Goal: Task Accomplishment & Management: Manage account settings

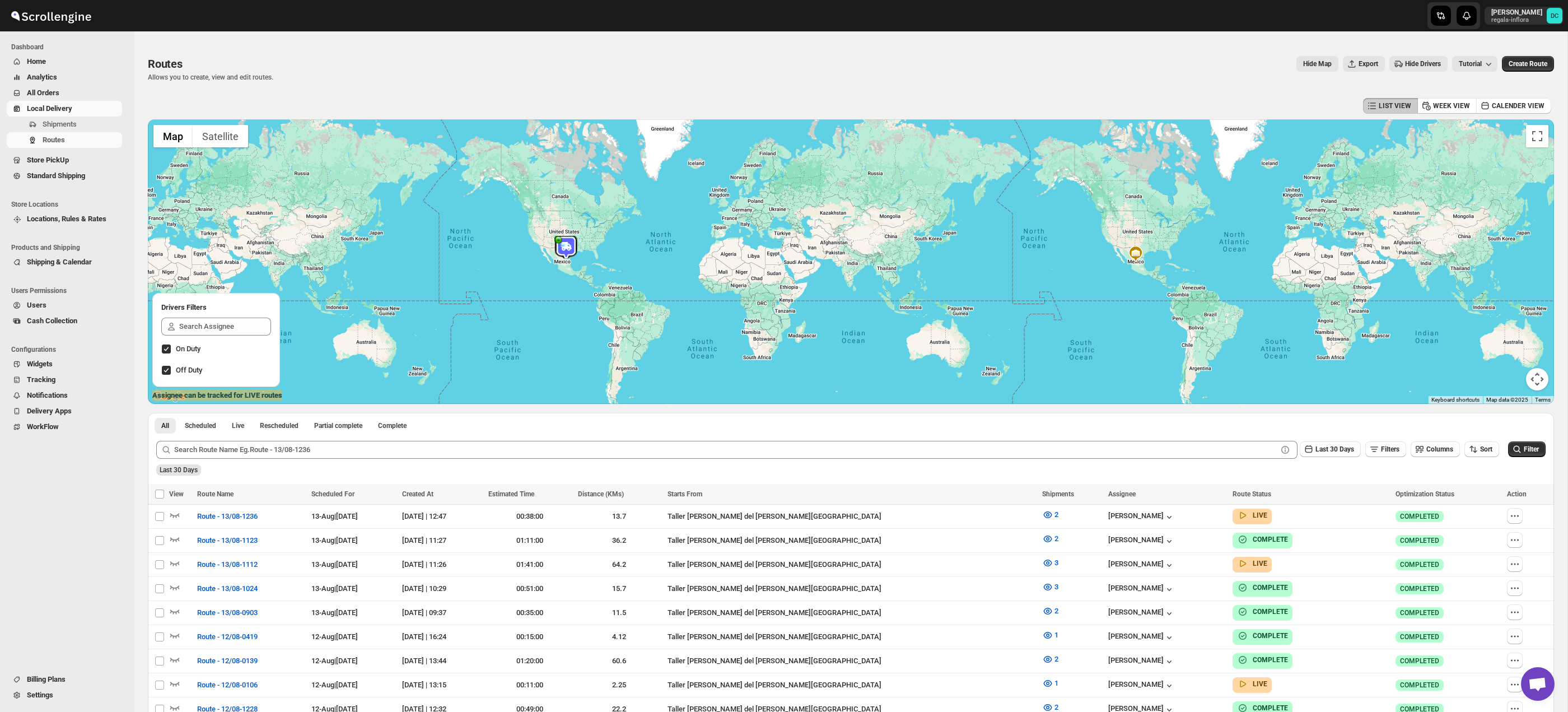
click at [85, 89] on span "All Orders" at bounding box center [73, 93] width 93 height 11
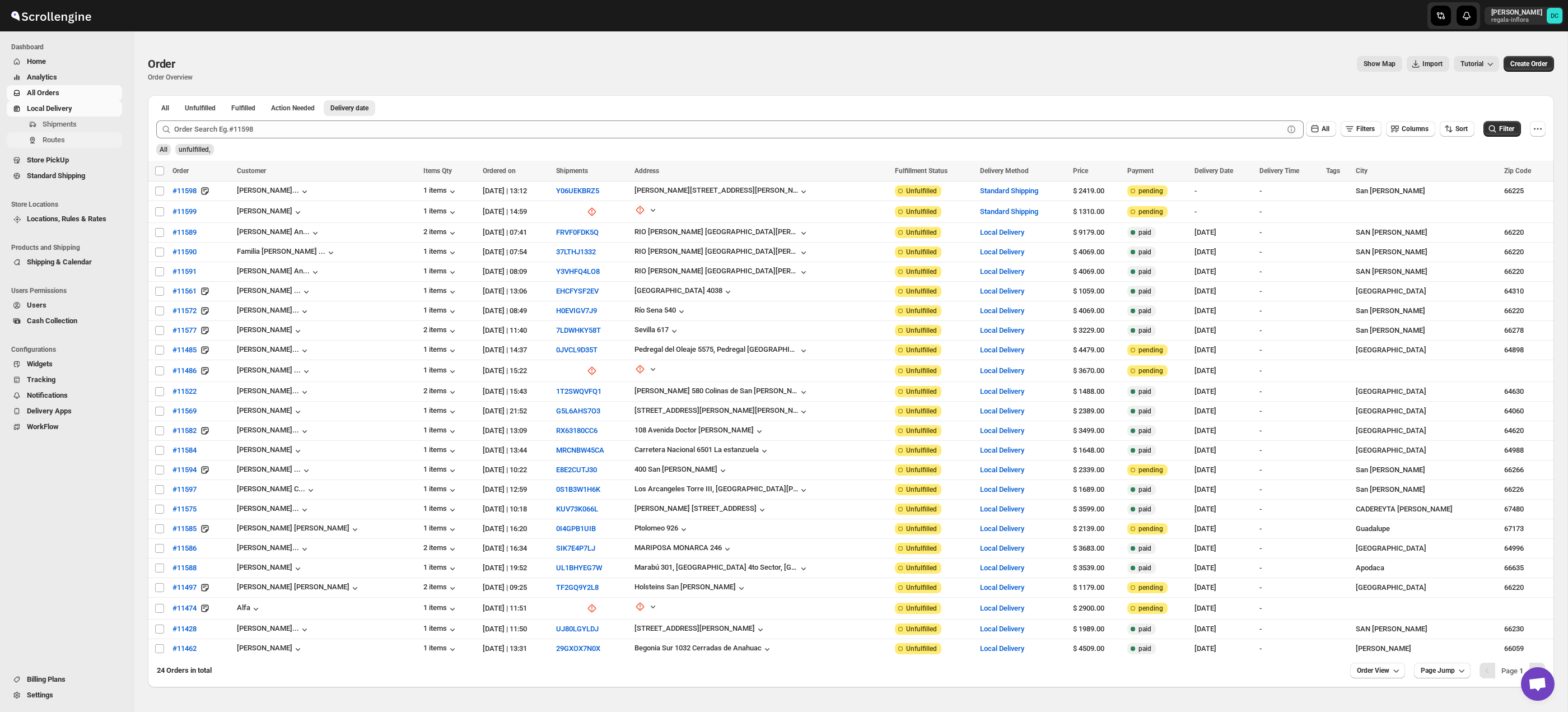
click at [86, 136] on span "Routes" at bounding box center [81, 140] width 77 height 11
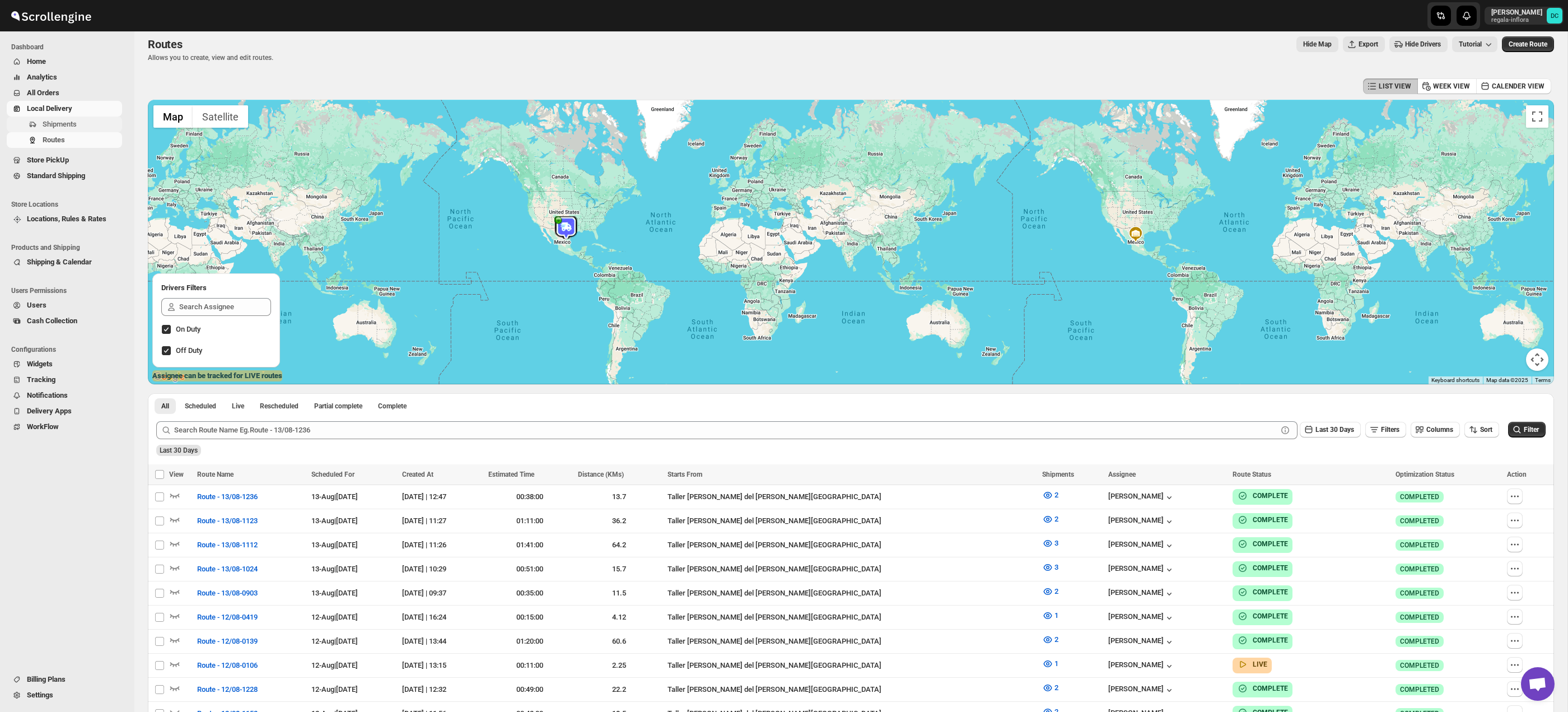
click at [71, 127] on span "Shipments" at bounding box center [60, 124] width 34 height 9
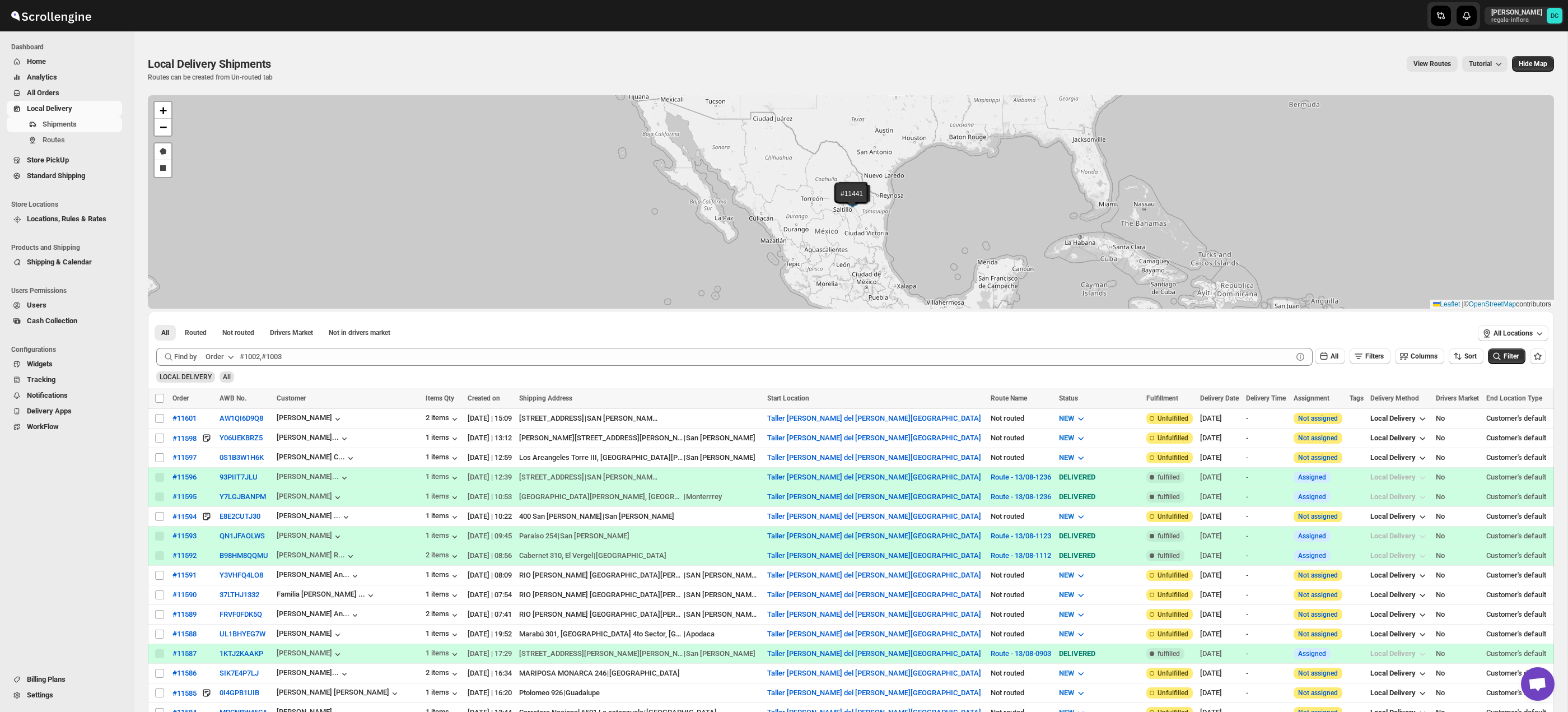
click at [66, 93] on span "All Orders" at bounding box center [73, 93] width 93 height 11
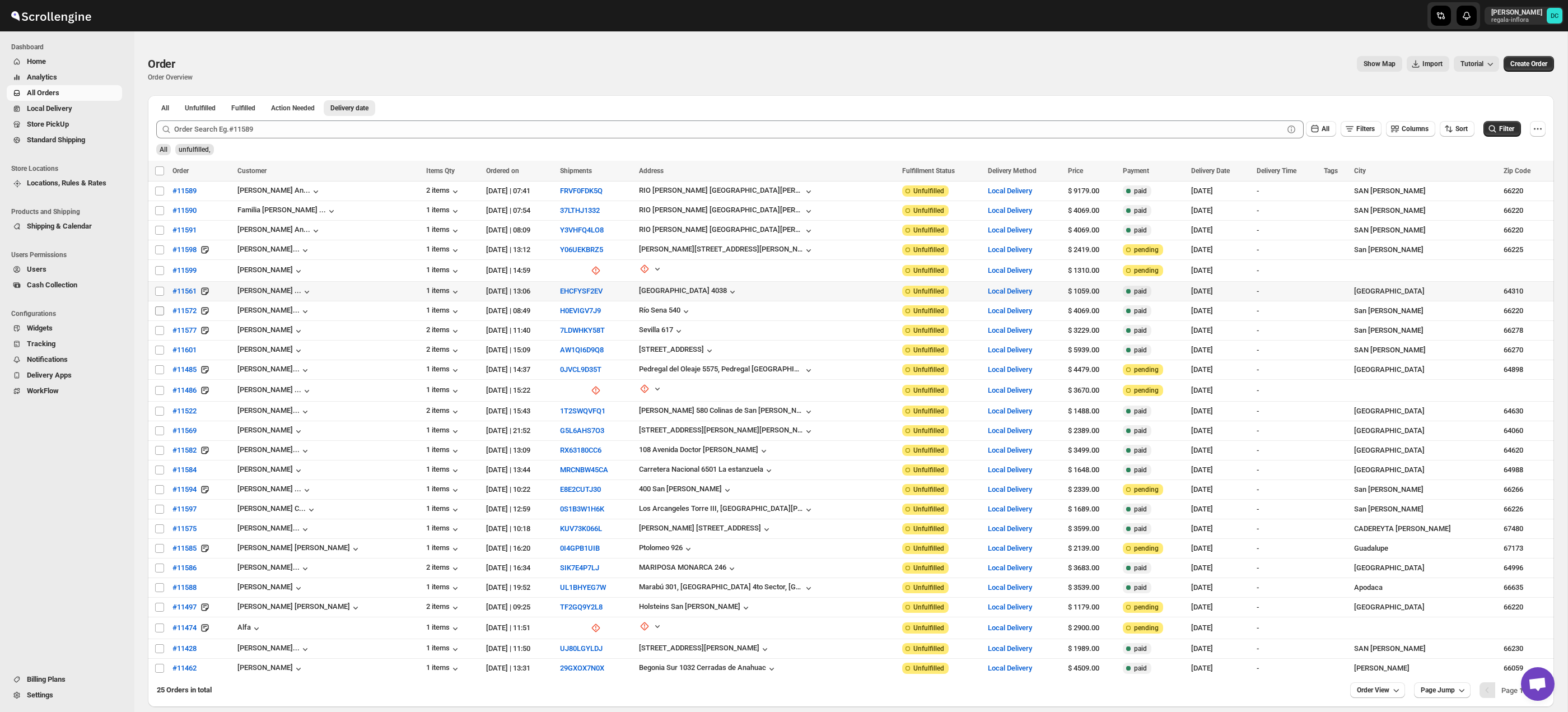
drag, startPoint x: 160, startPoint y: 292, endPoint x: 159, endPoint y: 311, distance: 19.0
click at [160, 292] on input "Select order" at bounding box center [159, 291] width 9 height 9
checkbox input "true"
drag, startPoint x: 159, startPoint y: 311, endPoint x: 158, endPoint y: 319, distance: 8.1
click at [159, 311] on input "Select order" at bounding box center [159, 311] width 9 height 9
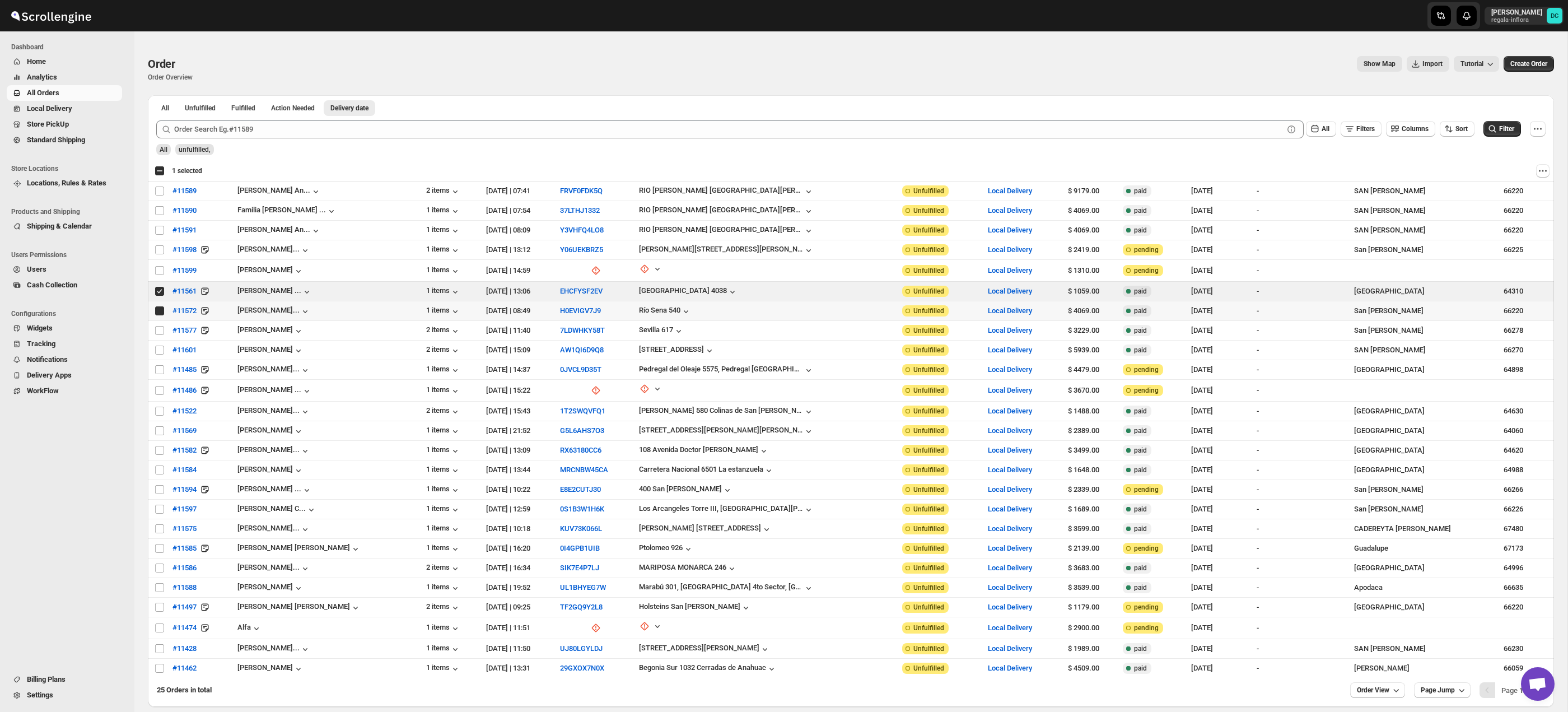
checkbox input "true"
drag, startPoint x: 158, startPoint y: 330, endPoint x: 163, endPoint y: 346, distance: 16.8
click at [159, 331] on input "Select order" at bounding box center [159, 330] width 9 height 9
checkbox input "true"
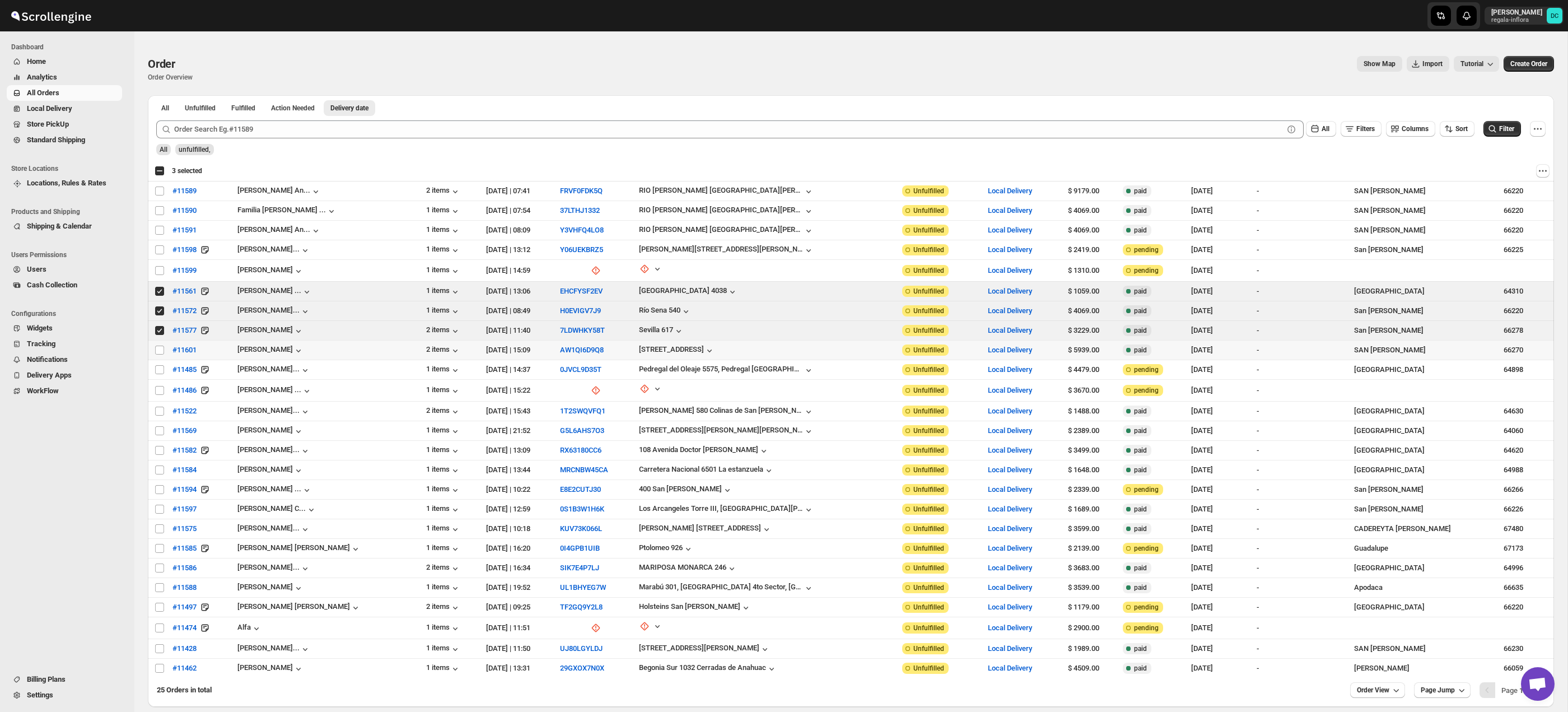
click at [161, 353] on input "Select order" at bounding box center [159, 350] width 9 height 9
checkbox input "true"
click at [162, 368] on input "Select order" at bounding box center [159, 370] width 9 height 9
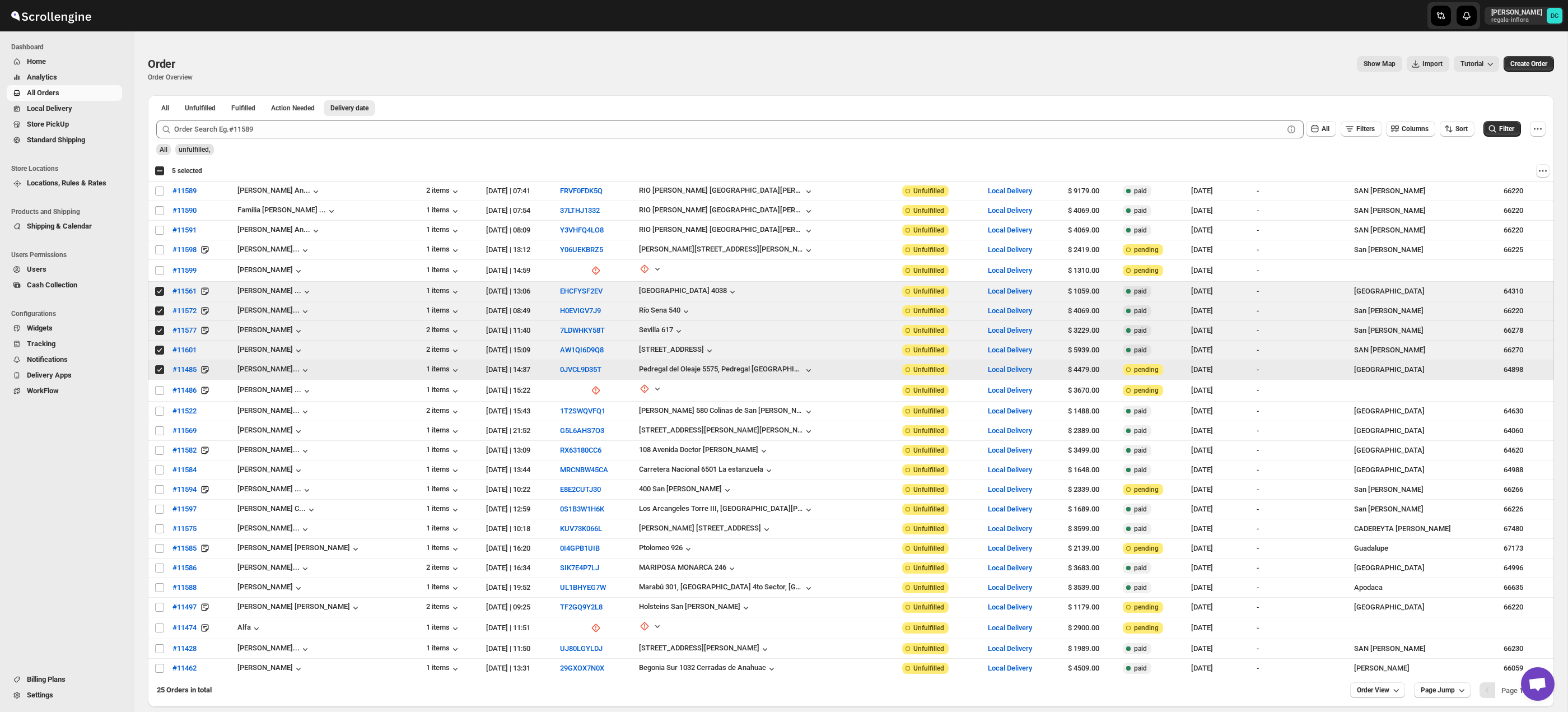
click at [158, 369] on input "Select order" at bounding box center [159, 370] width 9 height 9
checkbox input "false"
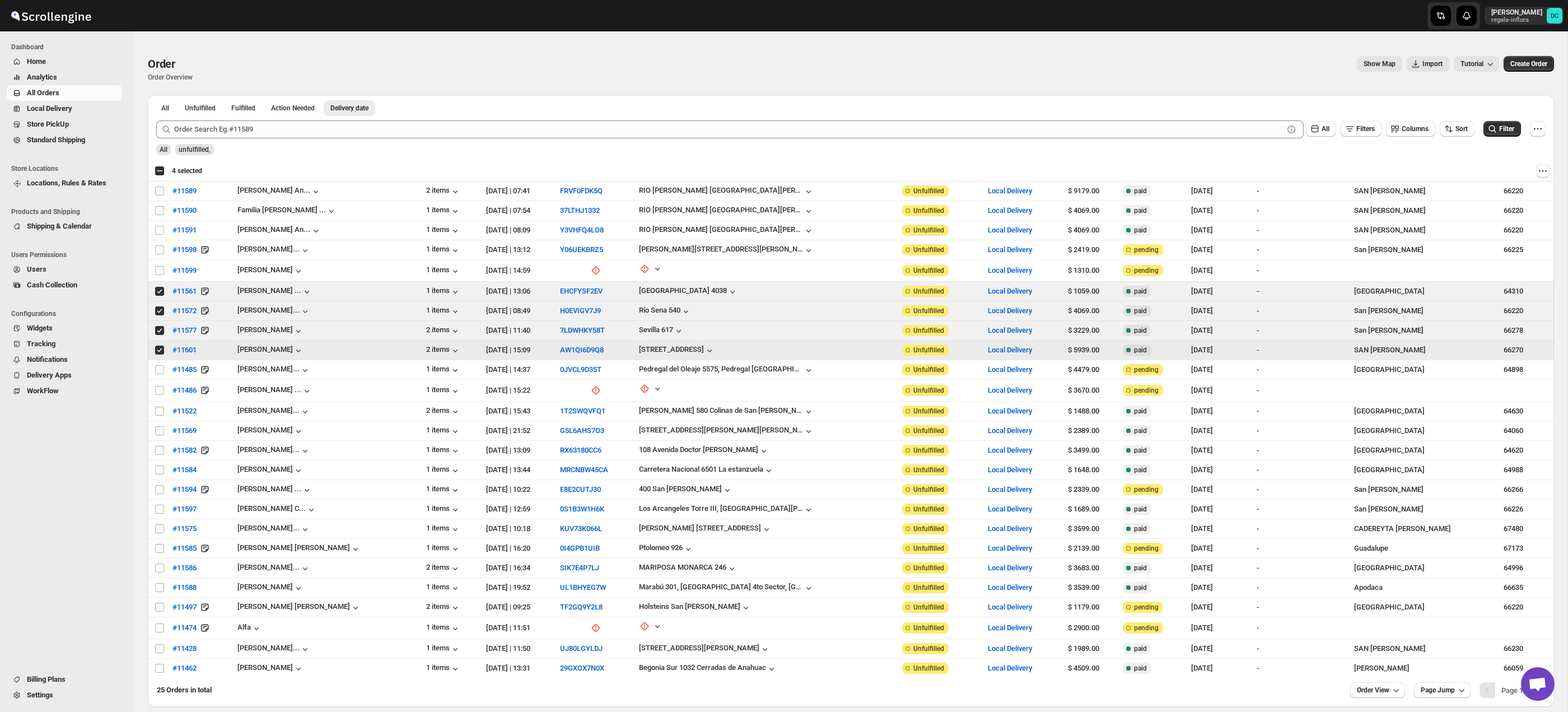
click at [158, 353] on input "Select order" at bounding box center [159, 350] width 9 height 9
checkbox input "false"
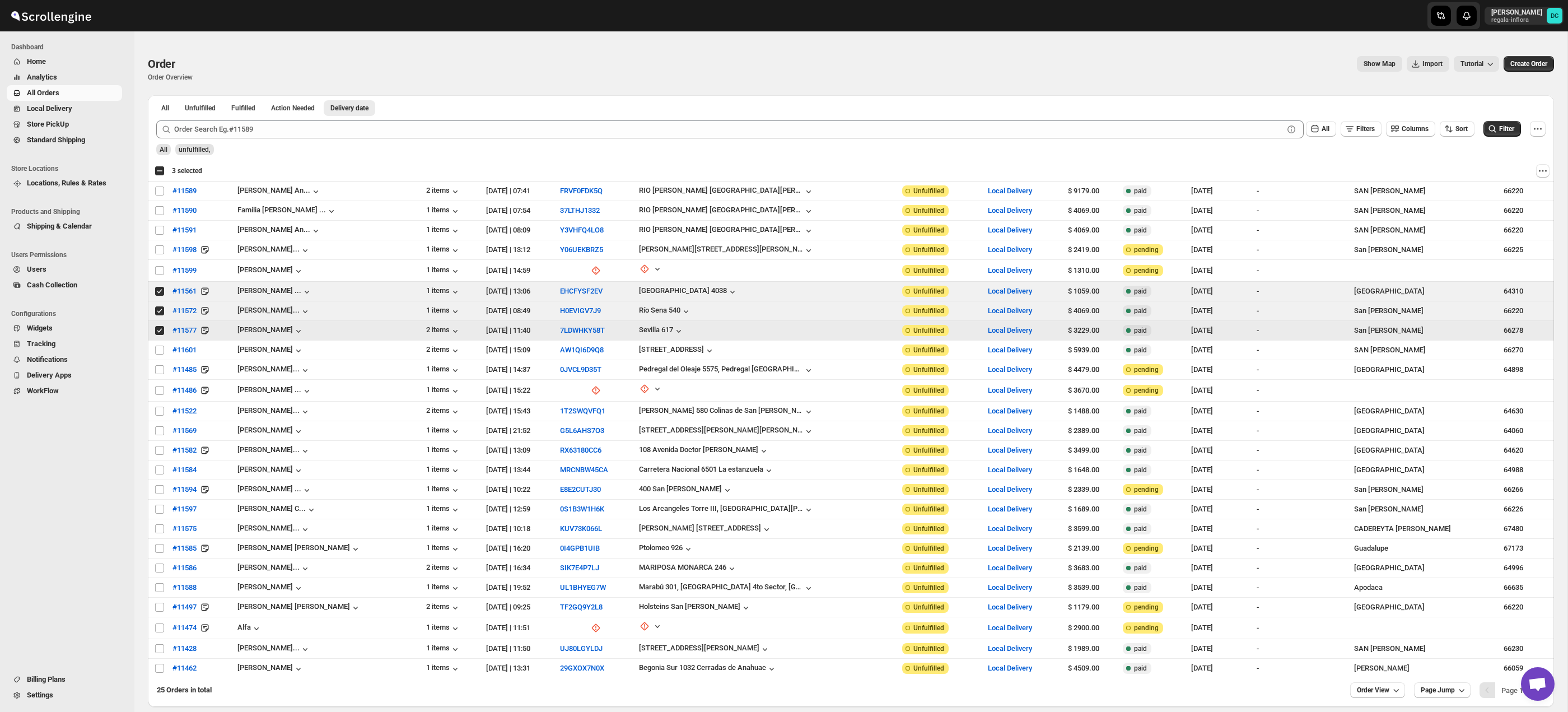
click at [161, 334] on input "Select order" at bounding box center [159, 330] width 9 height 9
checkbox input "false"
